Goal: Find specific page/section: Find specific page/section

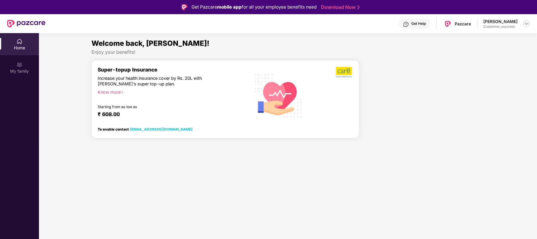
click at [528, 22] on img at bounding box center [526, 23] width 5 height 5
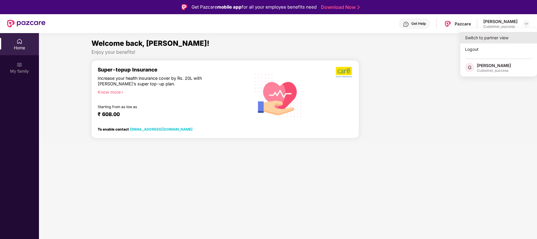
click at [488, 38] on div "Switch to partner view" at bounding box center [499, 38] width 77 height 12
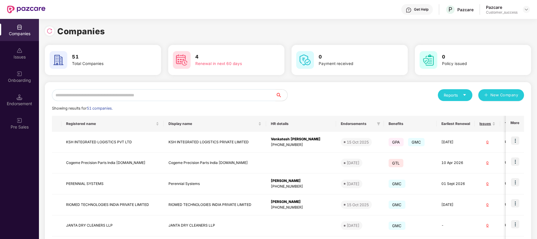
click at [128, 94] on input "text" at bounding box center [164, 95] width 224 height 12
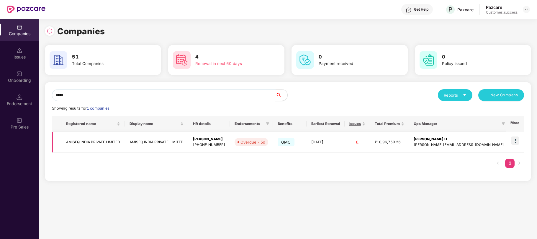
type input "*****"
click at [513, 142] on img at bounding box center [515, 140] width 8 height 8
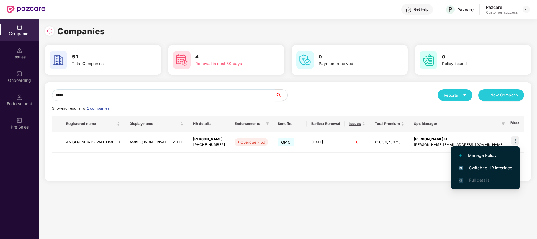
click at [491, 169] on span "Switch to HR interface" at bounding box center [486, 167] width 54 height 6
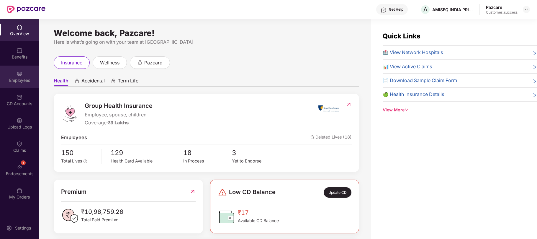
click at [19, 77] on div "Employees" at bounding box center [19, 77] width 39 height 22
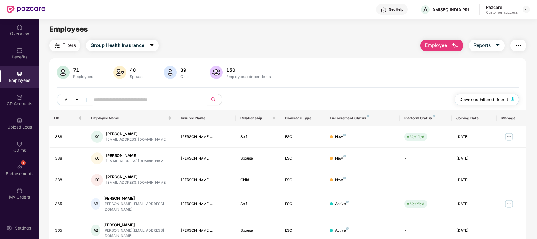
click at [472, 98] on span "Download Filtered Report" at bounding box center [484, 99] width 49 height 6
click at [107, 101] on input "text" at bounding box center [147, 99] width 106 height 9
paste input "**********"
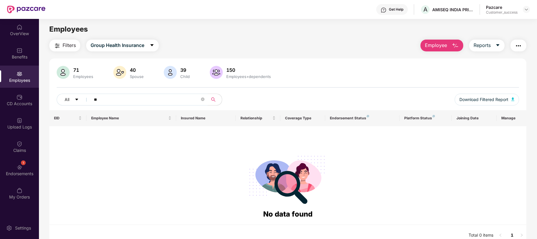
type input "*"
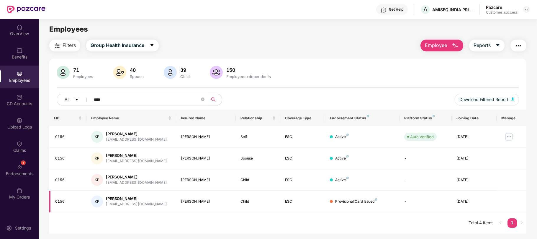
type input "****"
drag, startPoint x: 149, startPoint y: 206, endPoint x: 105, endPoint y: 206, distance: 44.3
click at [105, 206] on div "[PERSON_NAME] [PERSON_NAME] [EMAIL_ADDRESS][DOMAIN_NAME]" at bounding box center [131, 201] width 80 height 12
copy div "[EMAIL_ADDRESS][DOMAIN_NAME]"
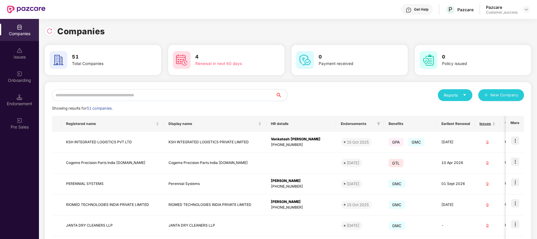
click at [147, 95] on input "text" at bounding box center [164, 95] width 224 height 12
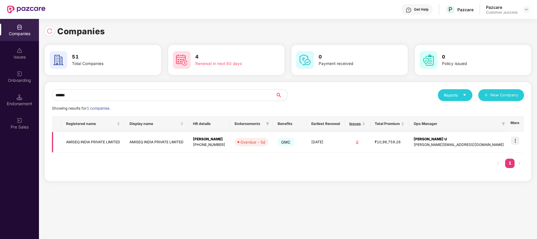
type input "******"
click at [188, 145] on td "AMISEQ INDIA PRIVATE LIMITED" at bounding box center [156, 142] width 63 height 21
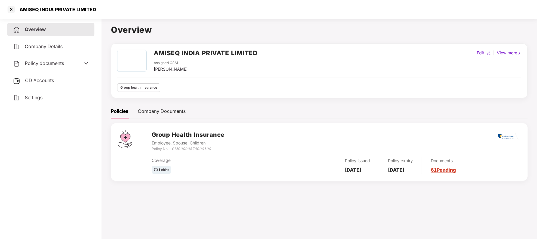
click at [70, 64] on div "Policy documents" at bounding box center [51, 64] width 76 height 8
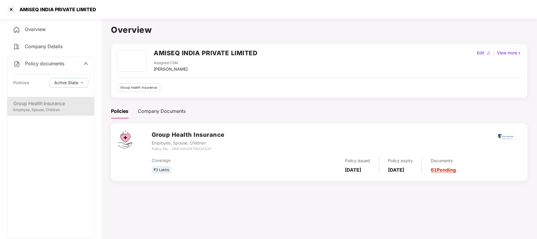
click at [43, 112] on div "Employee, Spouse, Children" at bounding box center [50, 110] width 75 height 6
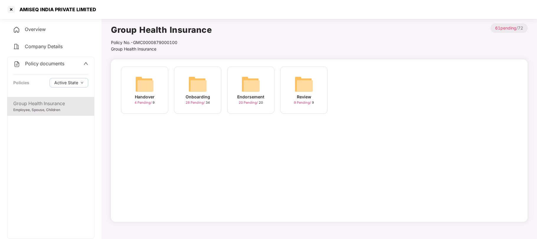
click at [201, 100] on div "Onboarding" at bounding box center [198, 97] width 25 height 6
